Goal: Navigation & Orientation: Find specific page/section

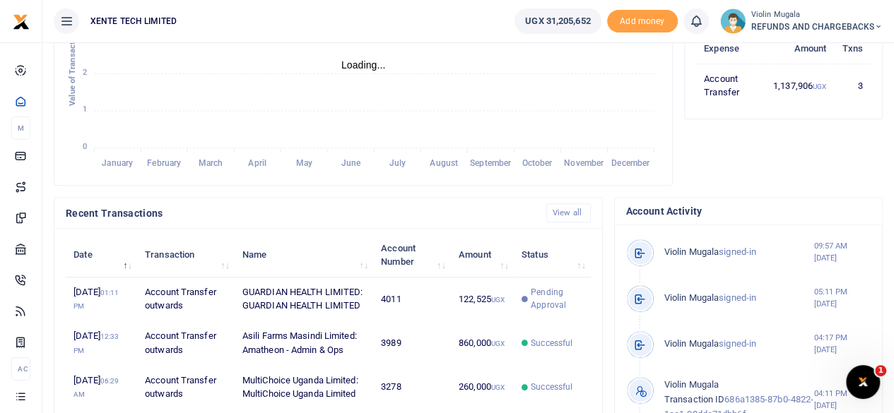
scroll to position [11, 11]
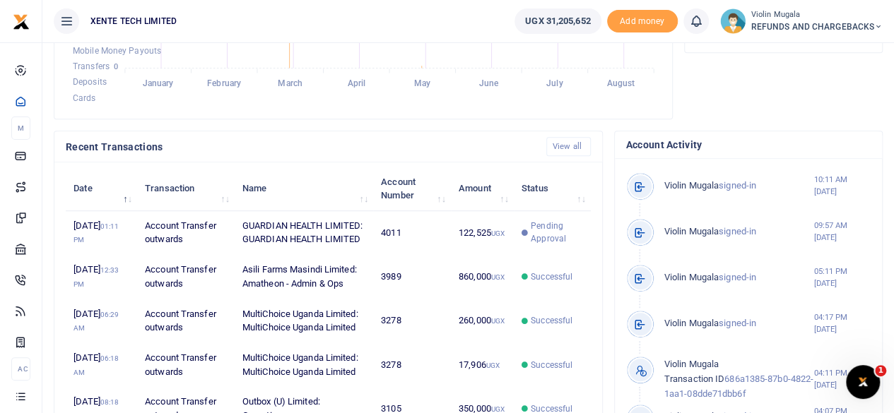
scroll to position [375, 0]
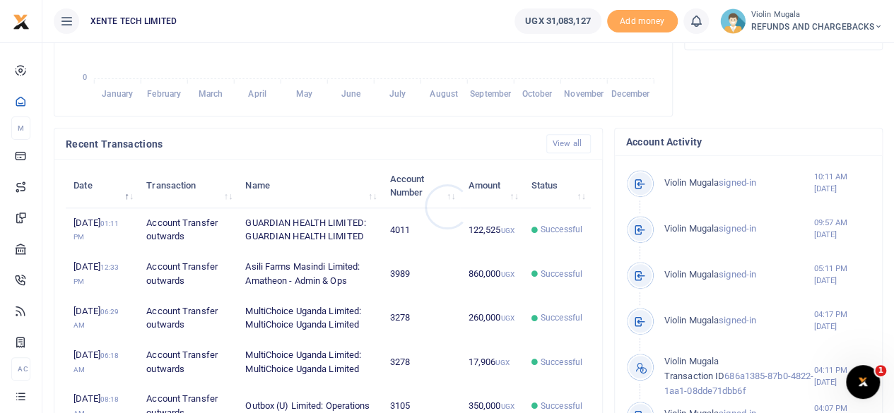
scroll to position [11, 11]
